Goal: Information Seeking & Learning: Learn about a topic

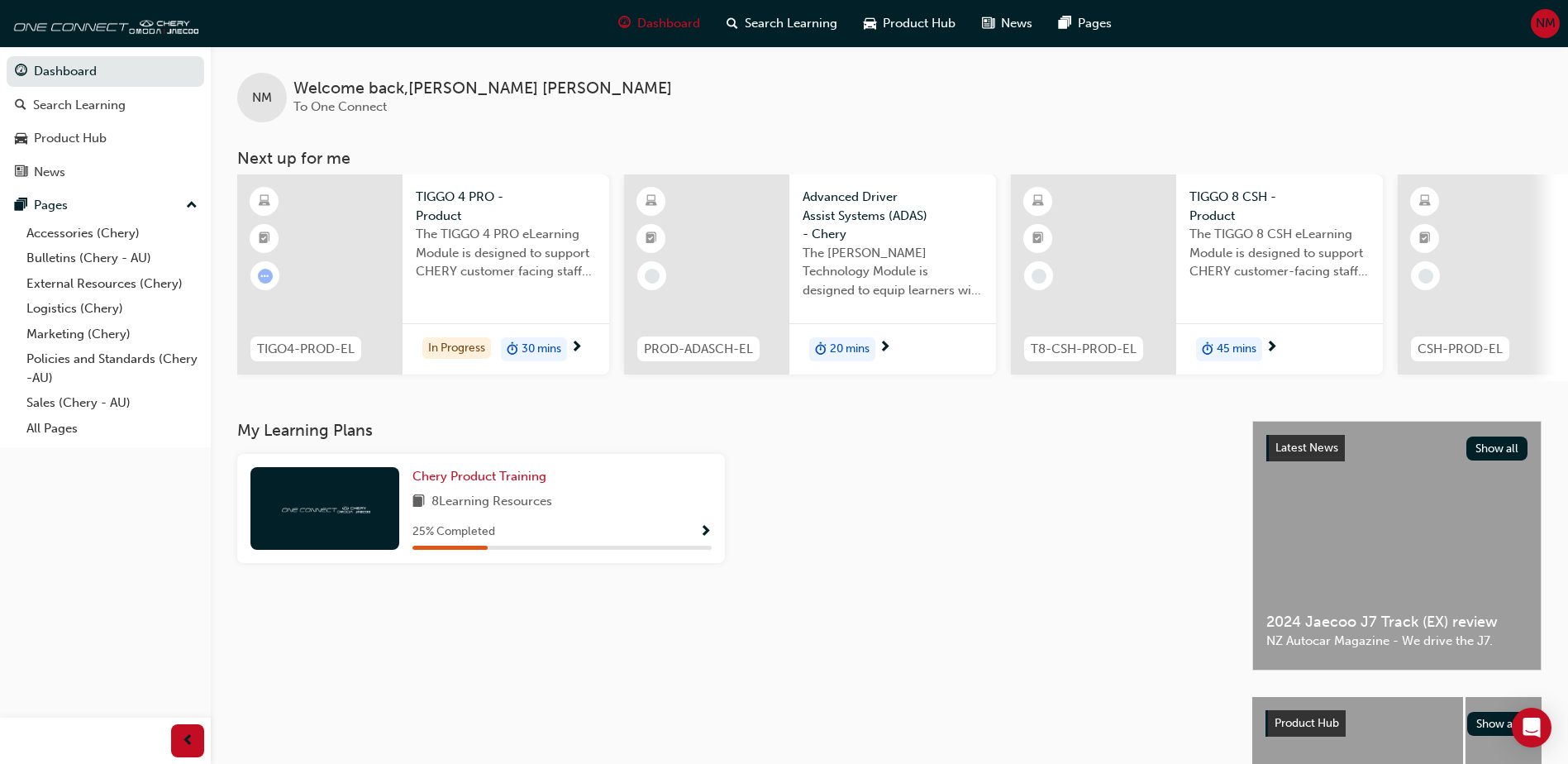
click at [852, 505] on div at bounding box center [981, 514] width 500 height 122
click at [923, 583] on div "My Learning Plans Chery Product Training 8 Learning Resources 25 % Completed" at bounding box center [744, 676] width 1015 height 512
click at [1057, 666] on div "My Learning Plans Chery Product Training 8 Learning Resources 25 % Completed" at bounding box center [744, 676] width 1015 height 512
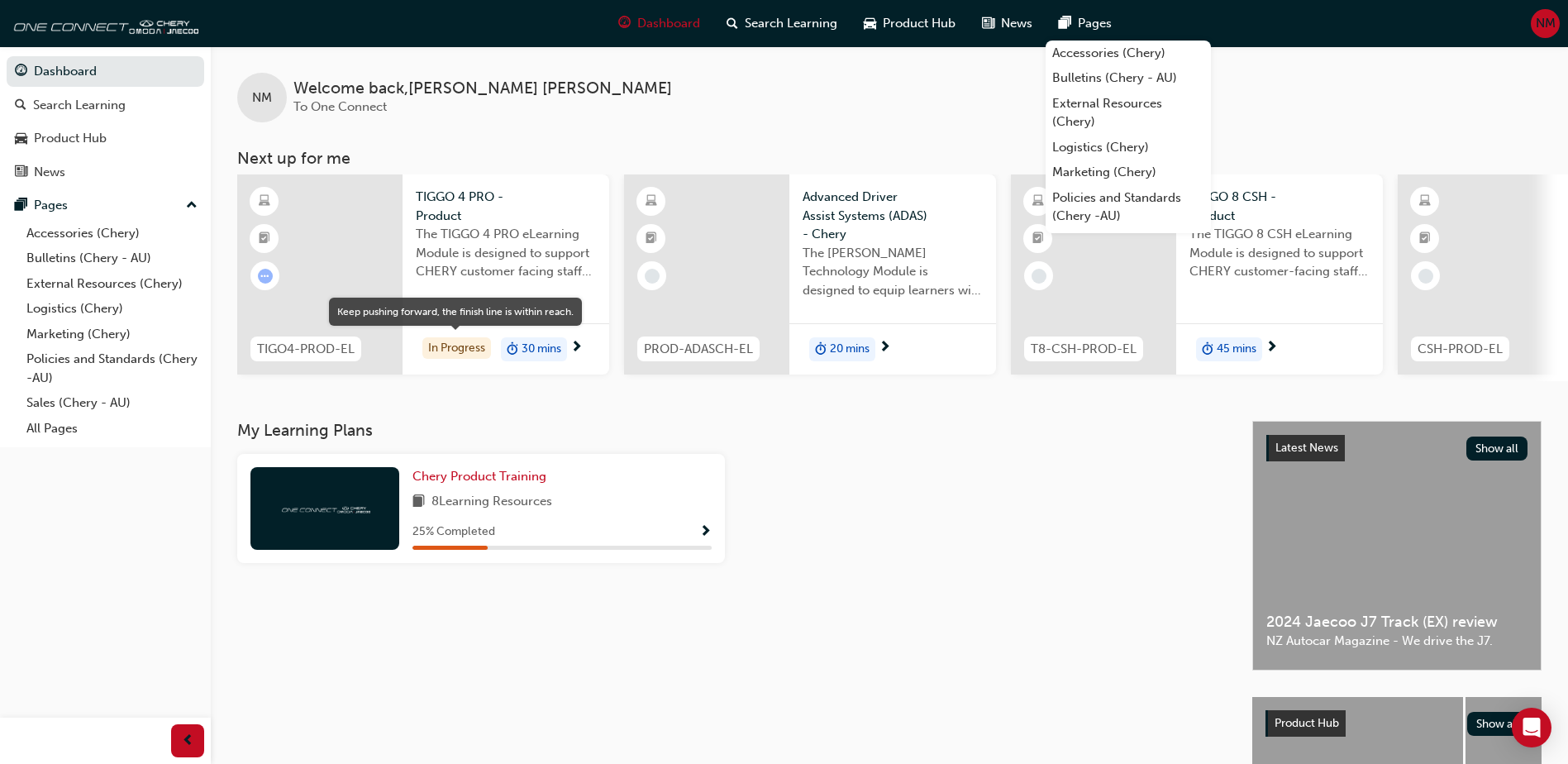
click at [462, 341] on div "In Progress" at bounding box center [456, 348] width 69 height 22
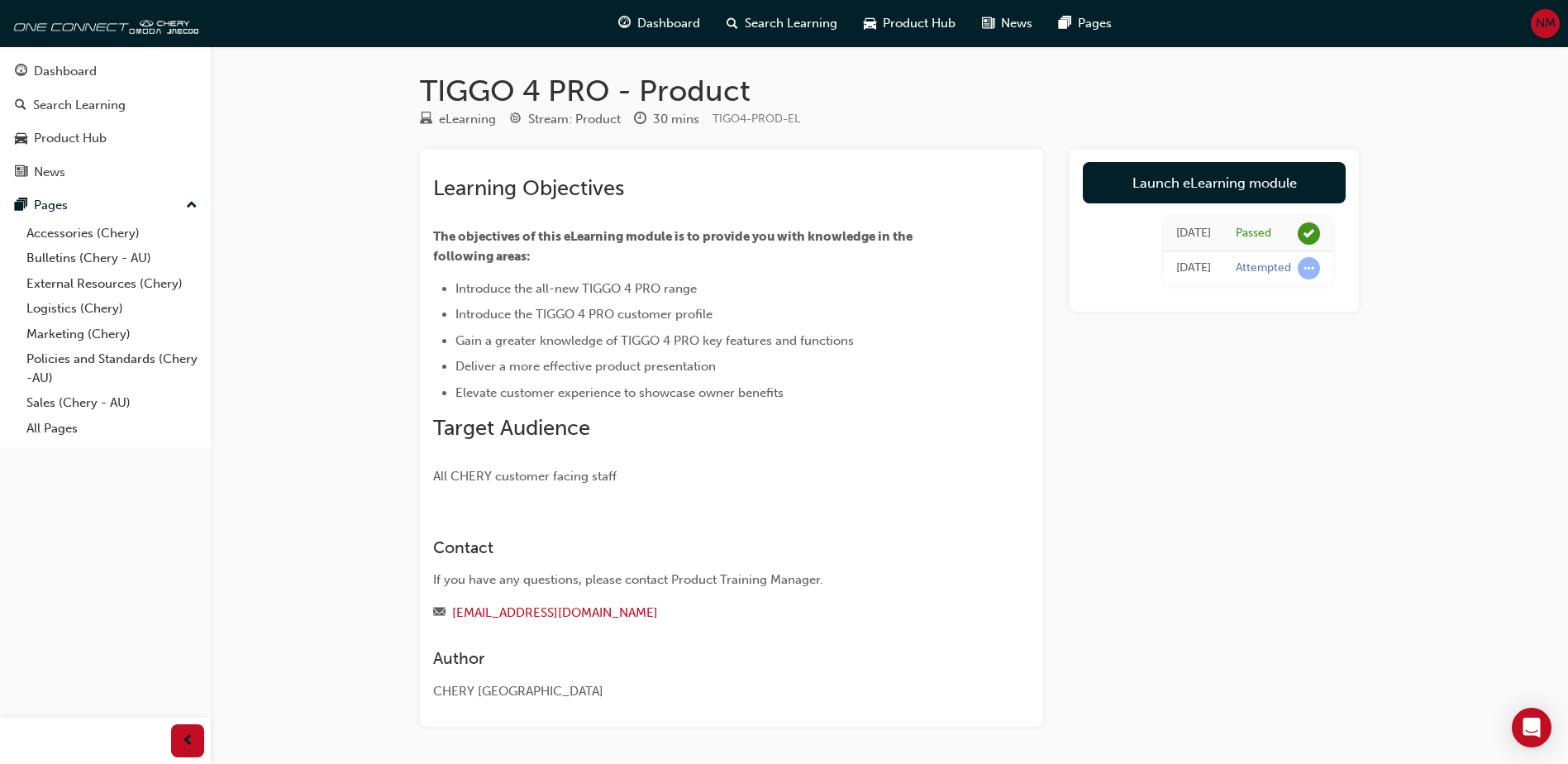
click at [1243, 185] on link "Launch eLearning module" at bounding box center [1214, 183] width 263 height 42
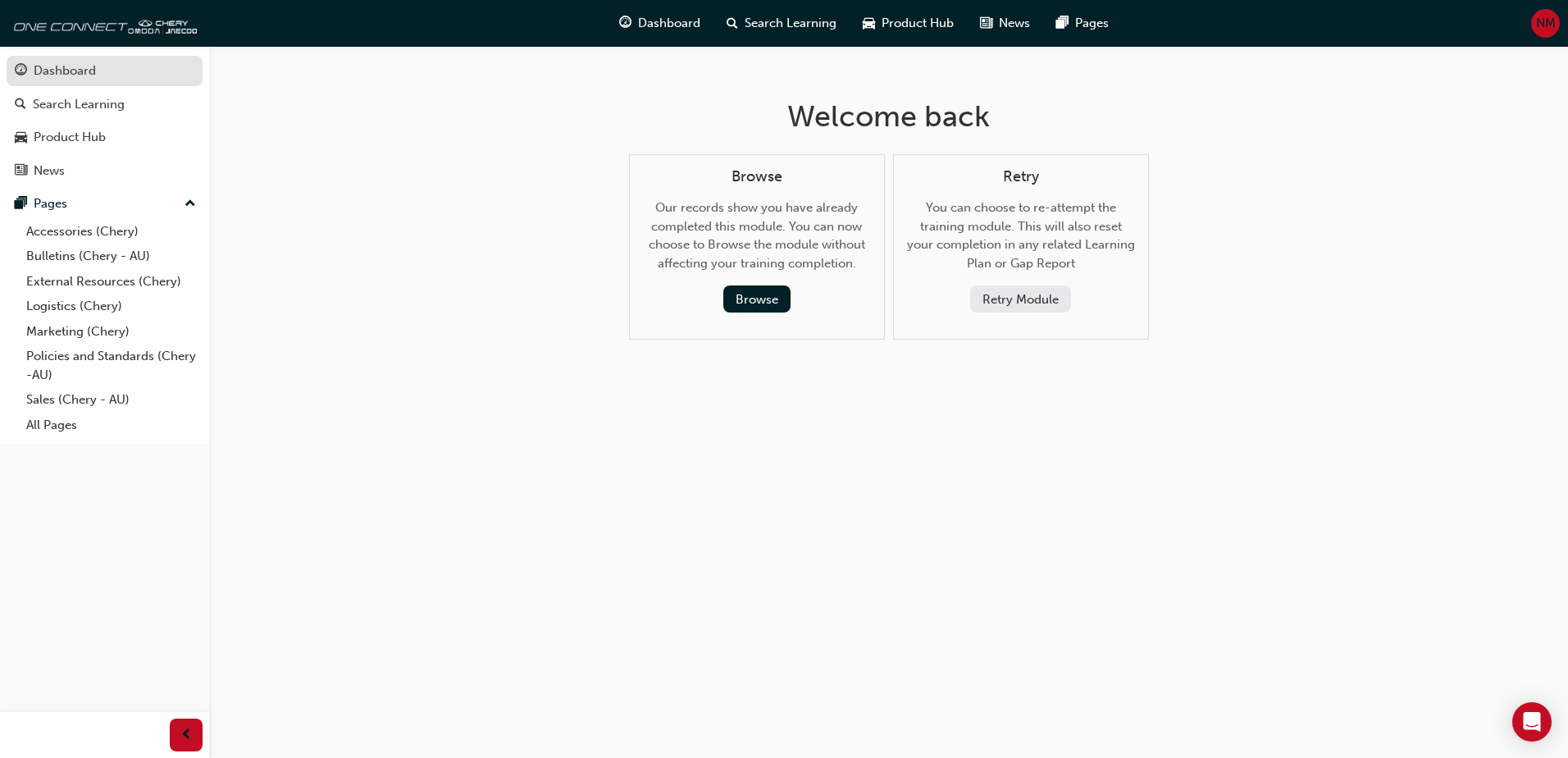
click at [78, 84] on link "Dashboard" at bounding box center [105, 70] width 196 height 31
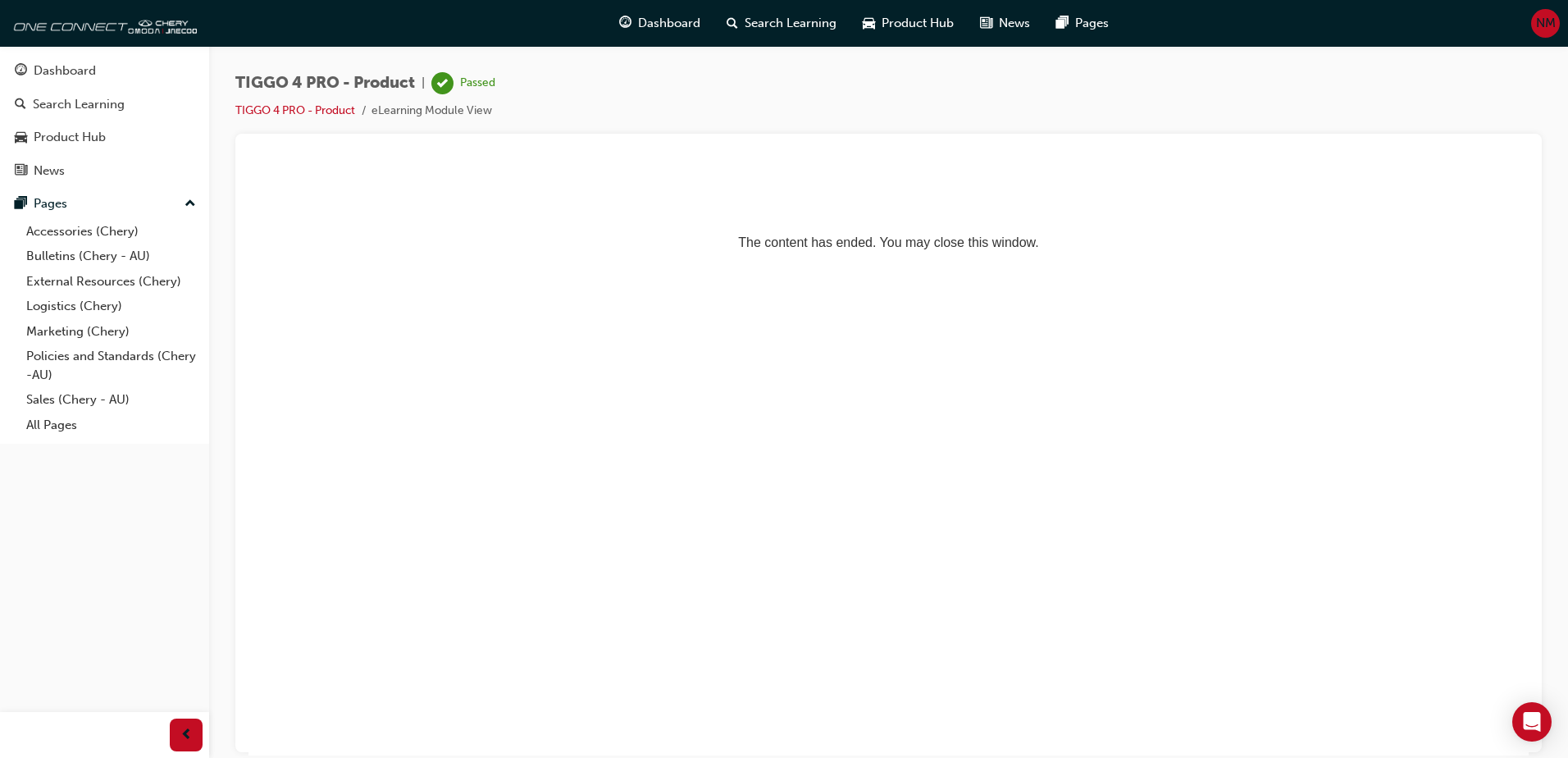
click at [1365, 196] on p "The content has ended. You may close this window." at bounding box center [888, 212] width 1267 height 74
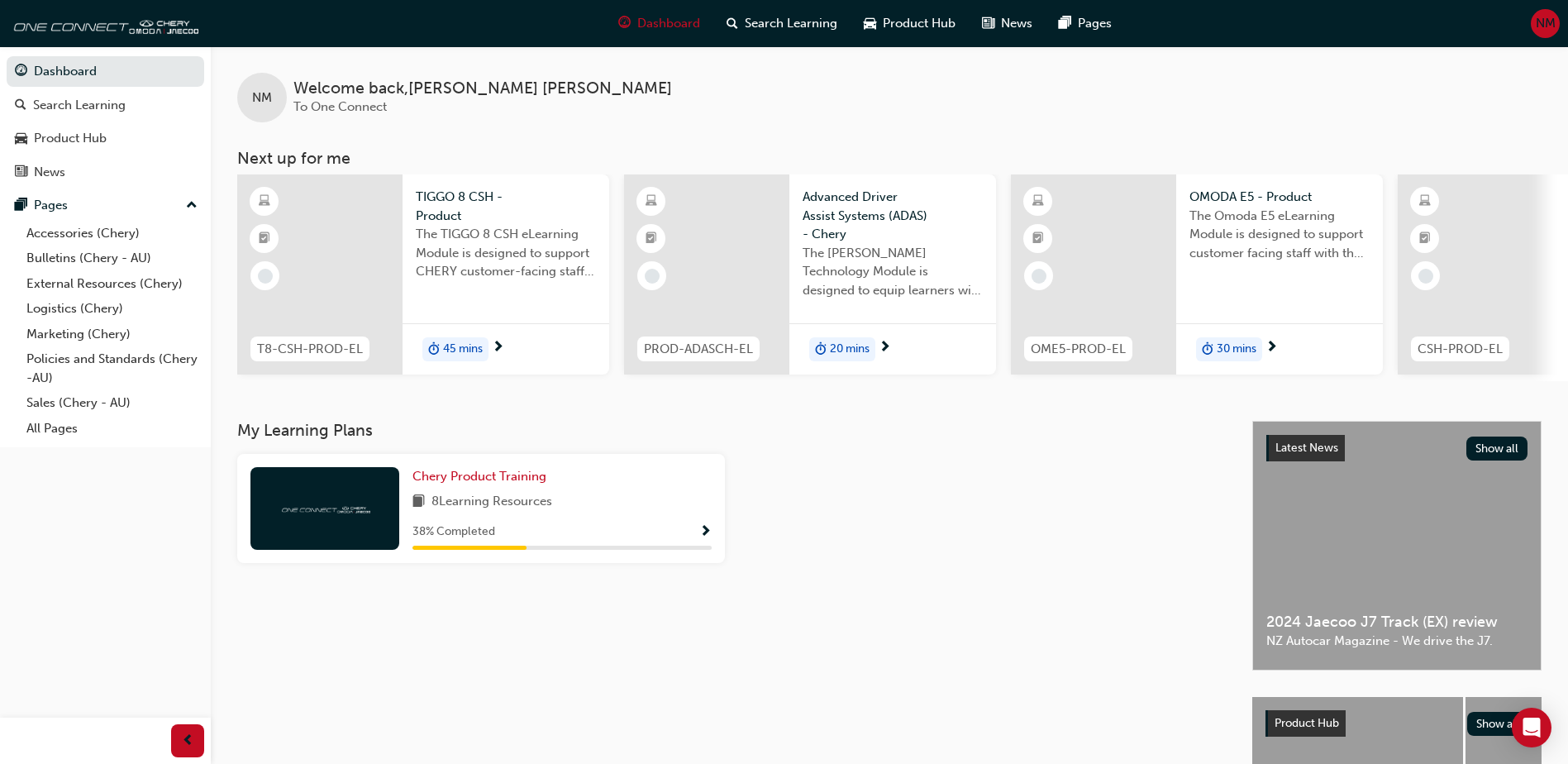
click at [504, 340] on span "next-icon" at bounding box center [497, 347] width 12 height 15
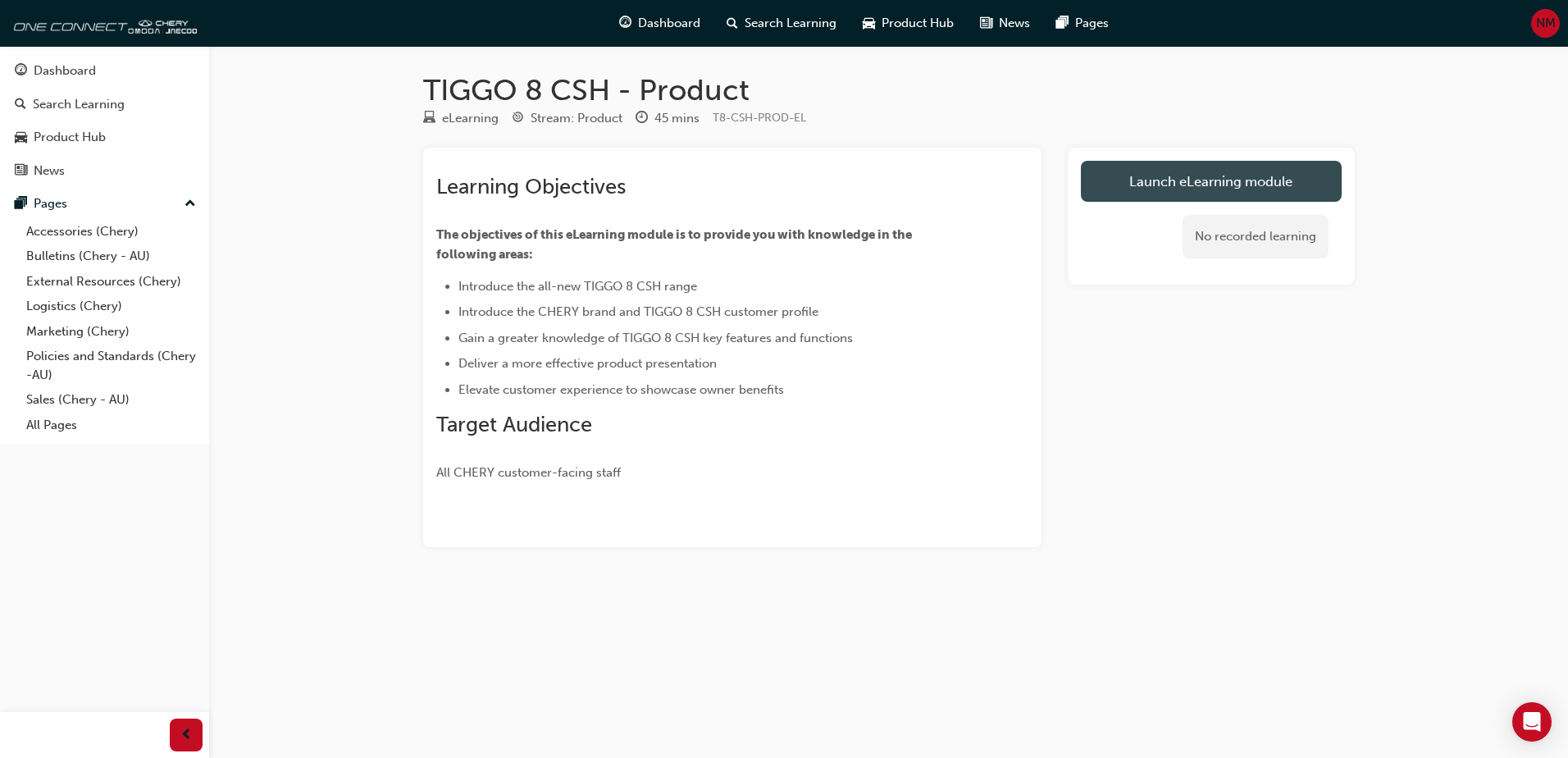
click at [1206, 185] on link "Launch eLearning module" at bounding box center [1212, 182] width 261 height 41
